Goal: Information Seeking & Learning: Learn about a topic

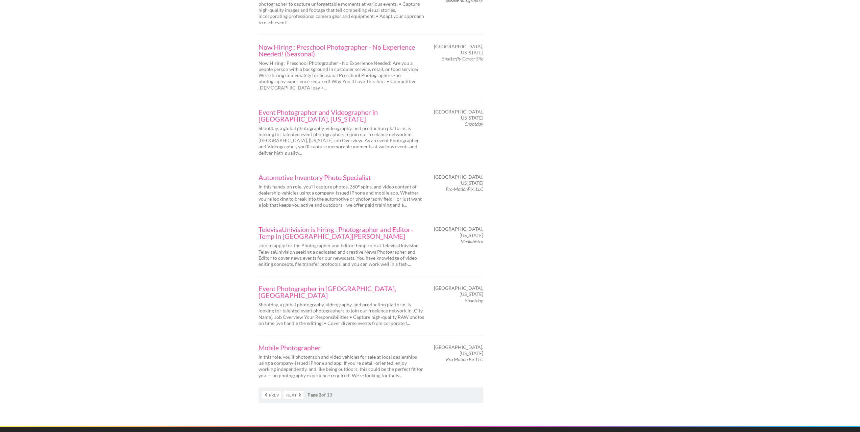
scroll to position [1046, 0]
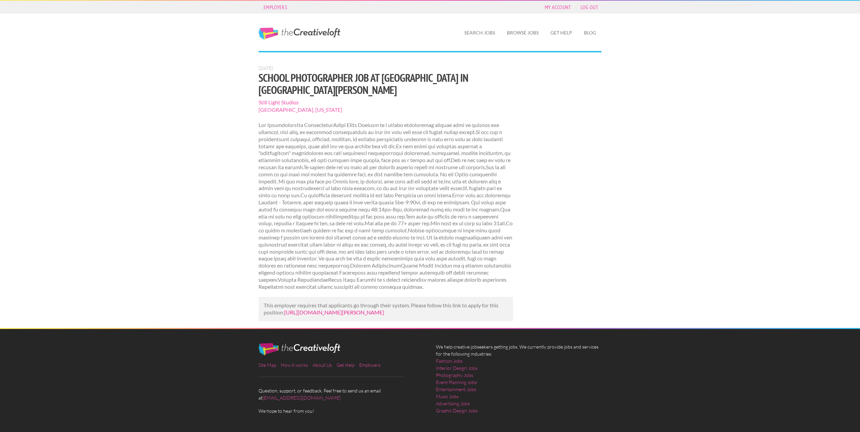
click at [334, 309] on link "[URL][DOMAIN_NAME][PERSON_NAME]" at bounding box center [334, 312] width 100 height 6
click at [305, 309] on link "https://www.mediabistro.com/jobs/1287717455-school-photographer-job-at-still-li…" at bounding box center [334, 312] width 100 height 6
drag, startPoint x: 285, startPoint y: 301, endPoint x: 305, endPoint y: 309, distance: 22.3
click at [308, 309] on p "This employer requires that applicants go through their system. Please follow t…" at bounding box center [386, 309] width 244 height 14
copy p "https://www.mediabistro.com/jobs/1287717455-school-photographer-job-at-still-li…"
